Goal: Transaction & Acquisition: Book appointment/travel/reservation

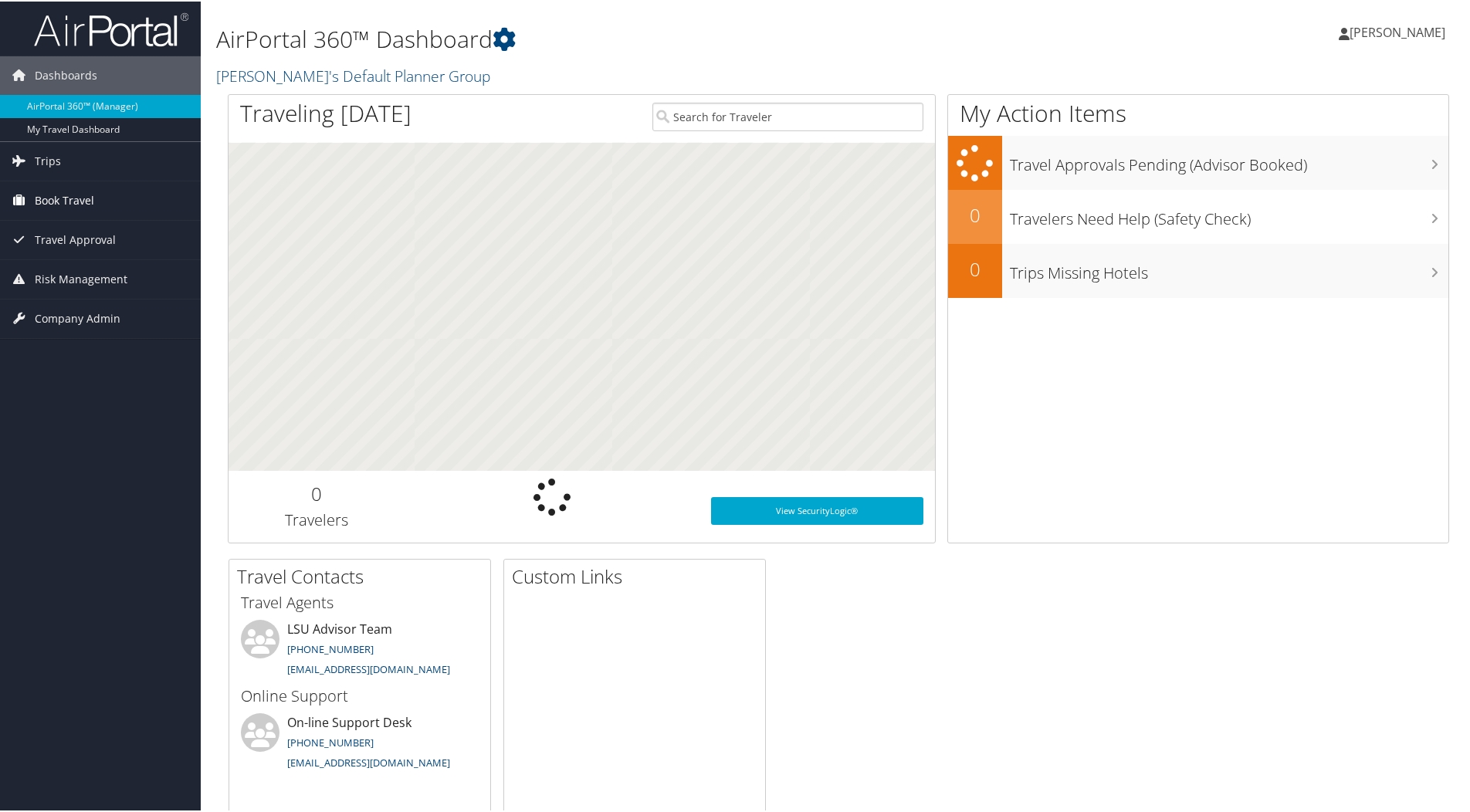
click at [56, 195] on span "Book Travel" at bounding box center [64, 199] width 59 height 38
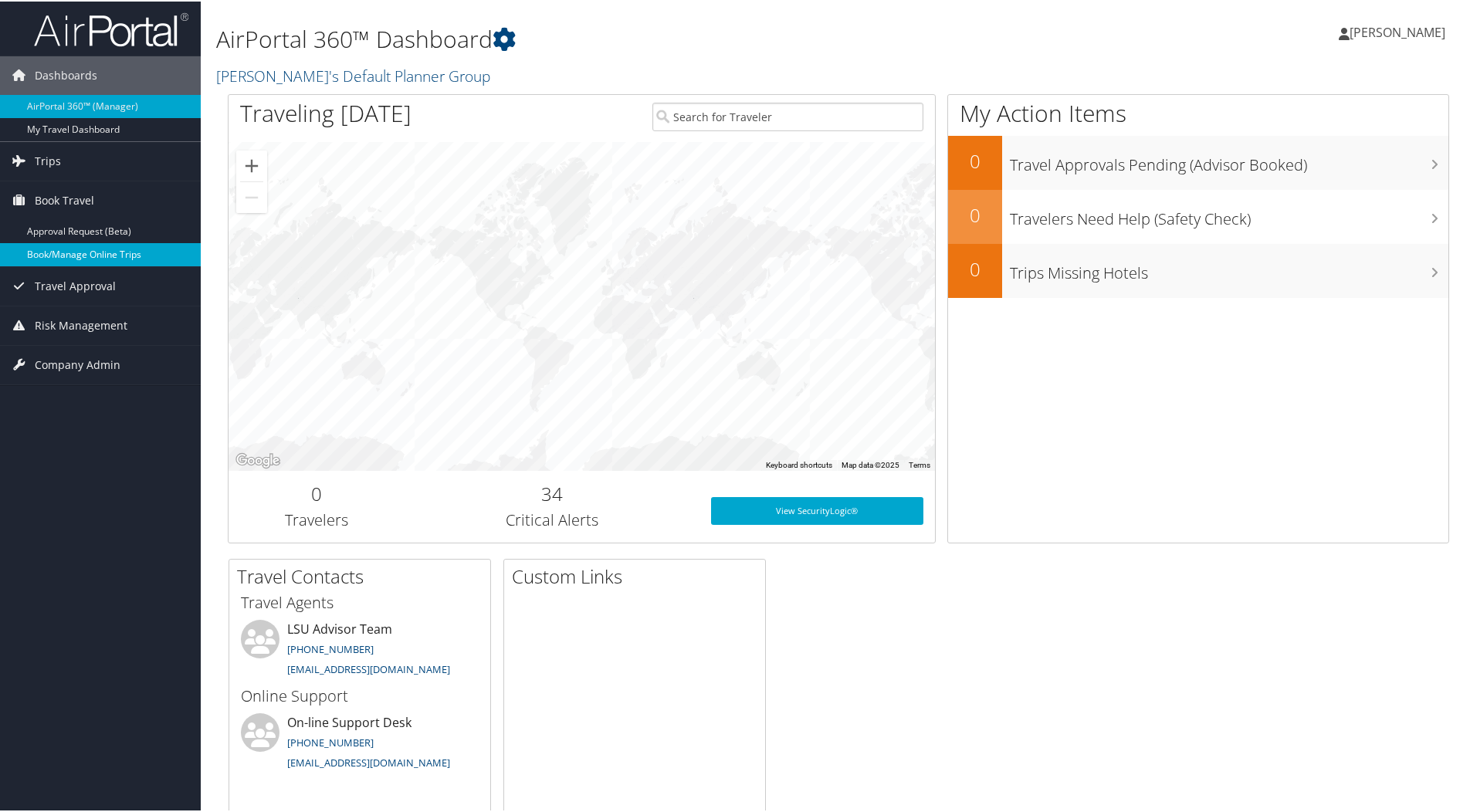
click at [100, 251] on link "Book/Manage Online Trips" at bounding box center [100, 253] width 201 height 23
